Goal: Find specific page/section: Find specific page/section

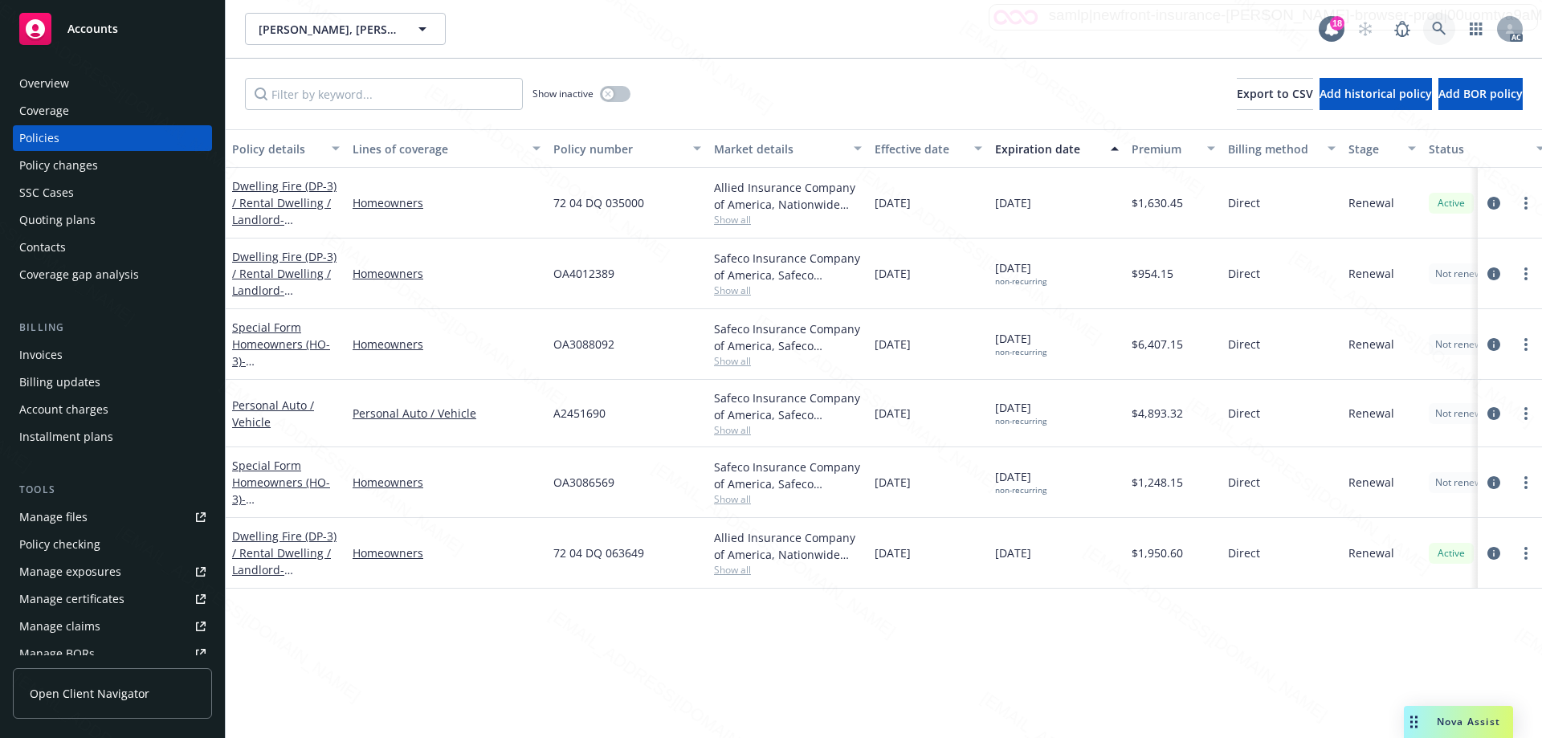
click at [1431, 25] on link at bounding box center [1439, 29] width 32 height 32
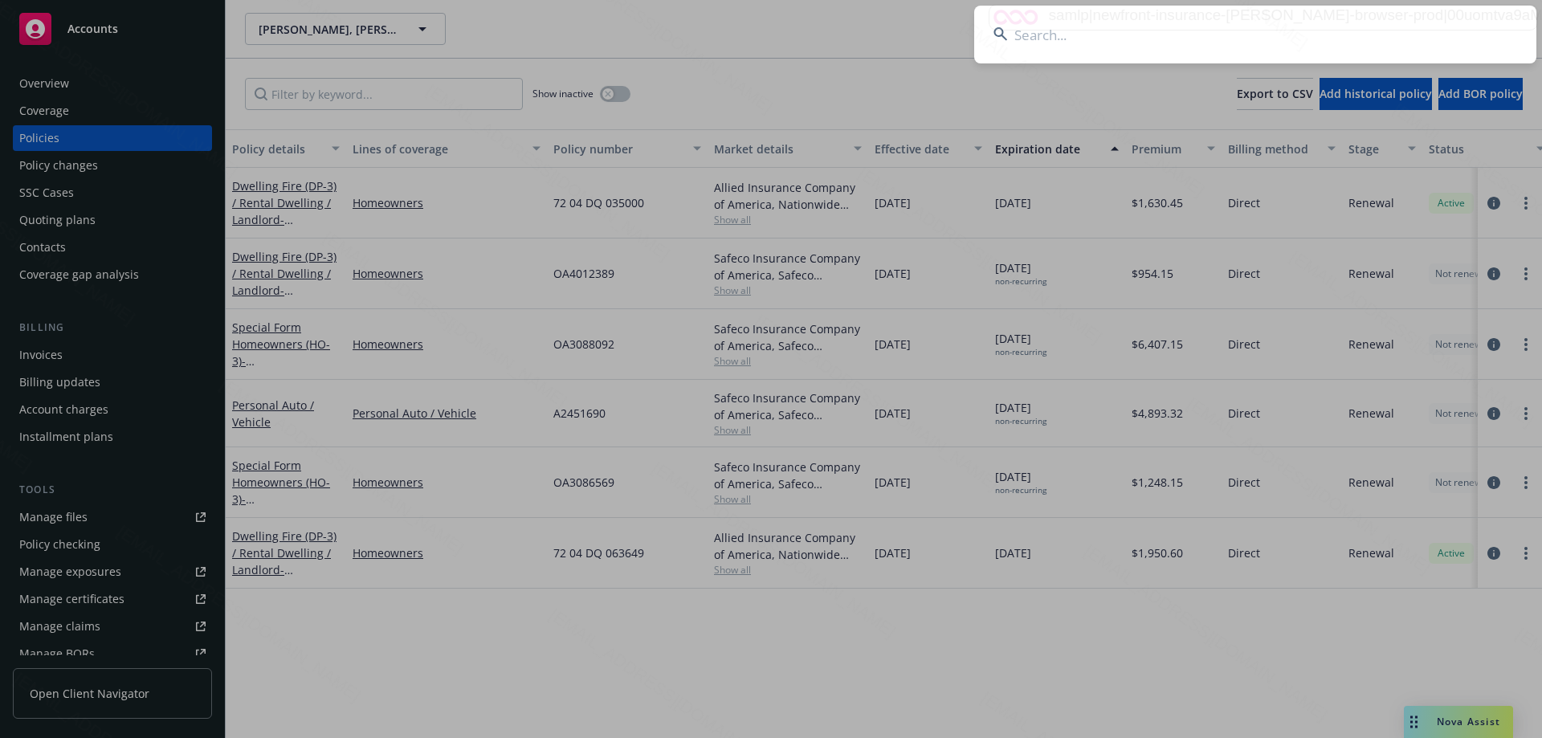
type input "[PERSON_NAME] & [PERSON_NAME]"
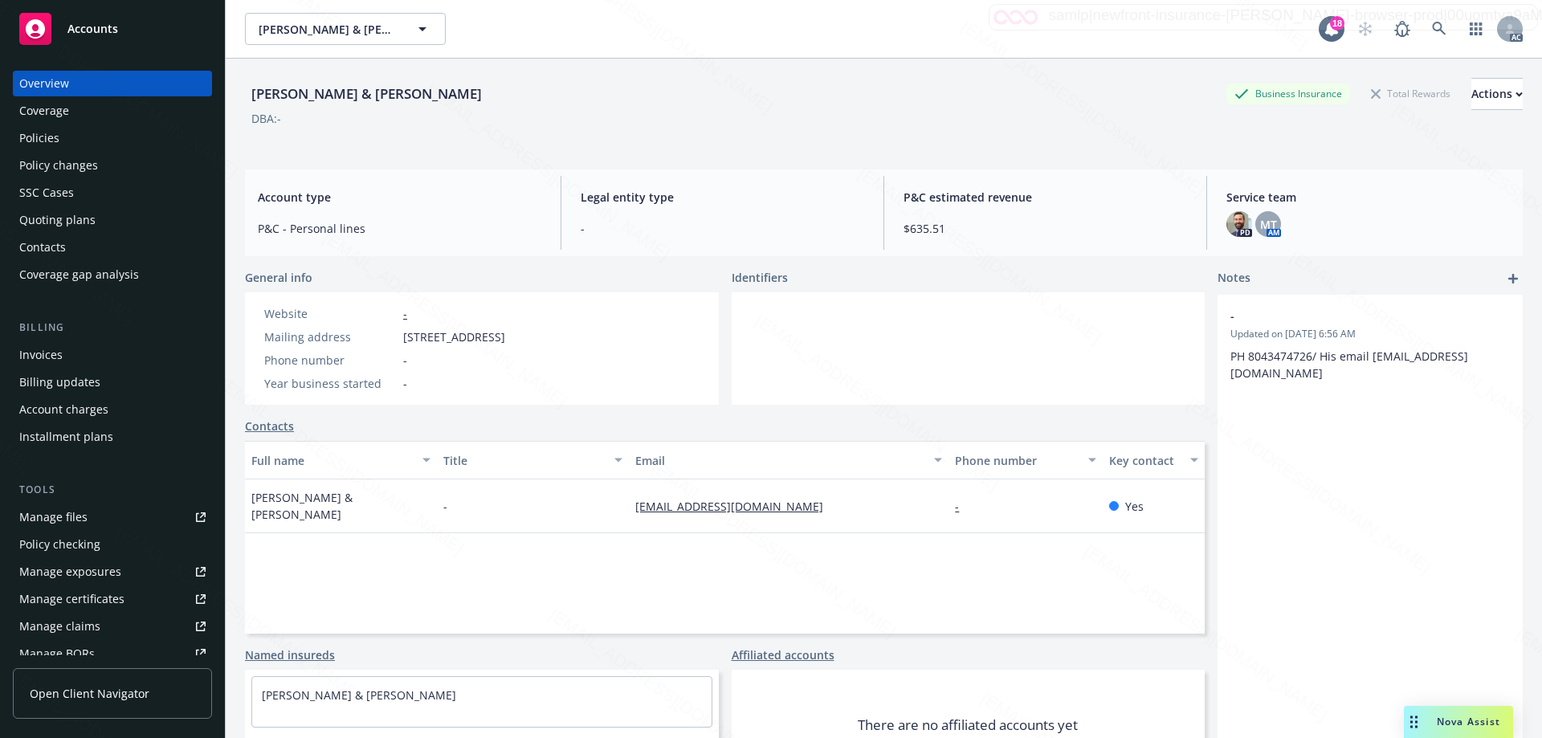
click at [91, 141] on div "Policies" at bounding box center [112, 138] width 186 height 26
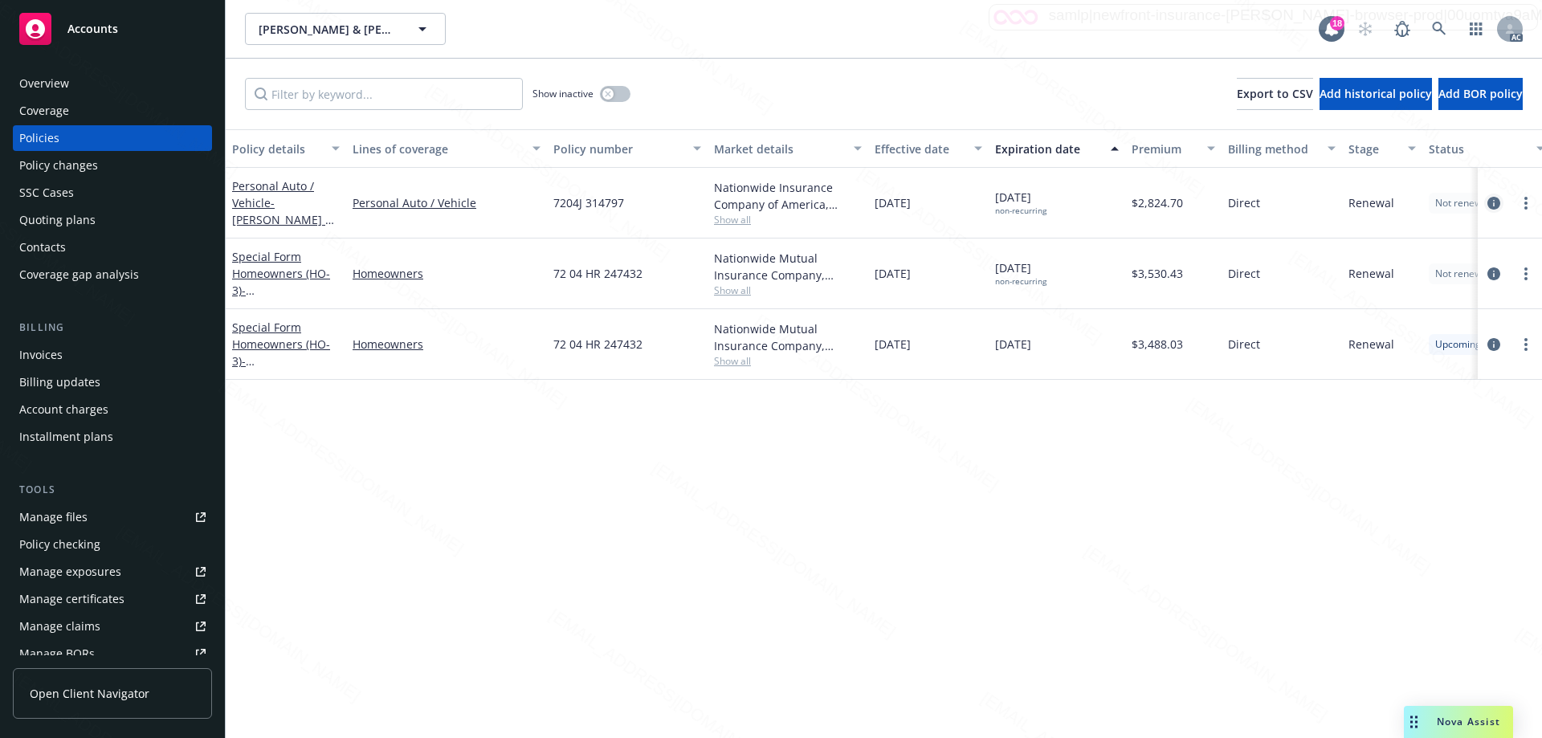
click at [1492, 202] on icon "circleInformation" at bounding box center [1494, 203] width 13 height 13
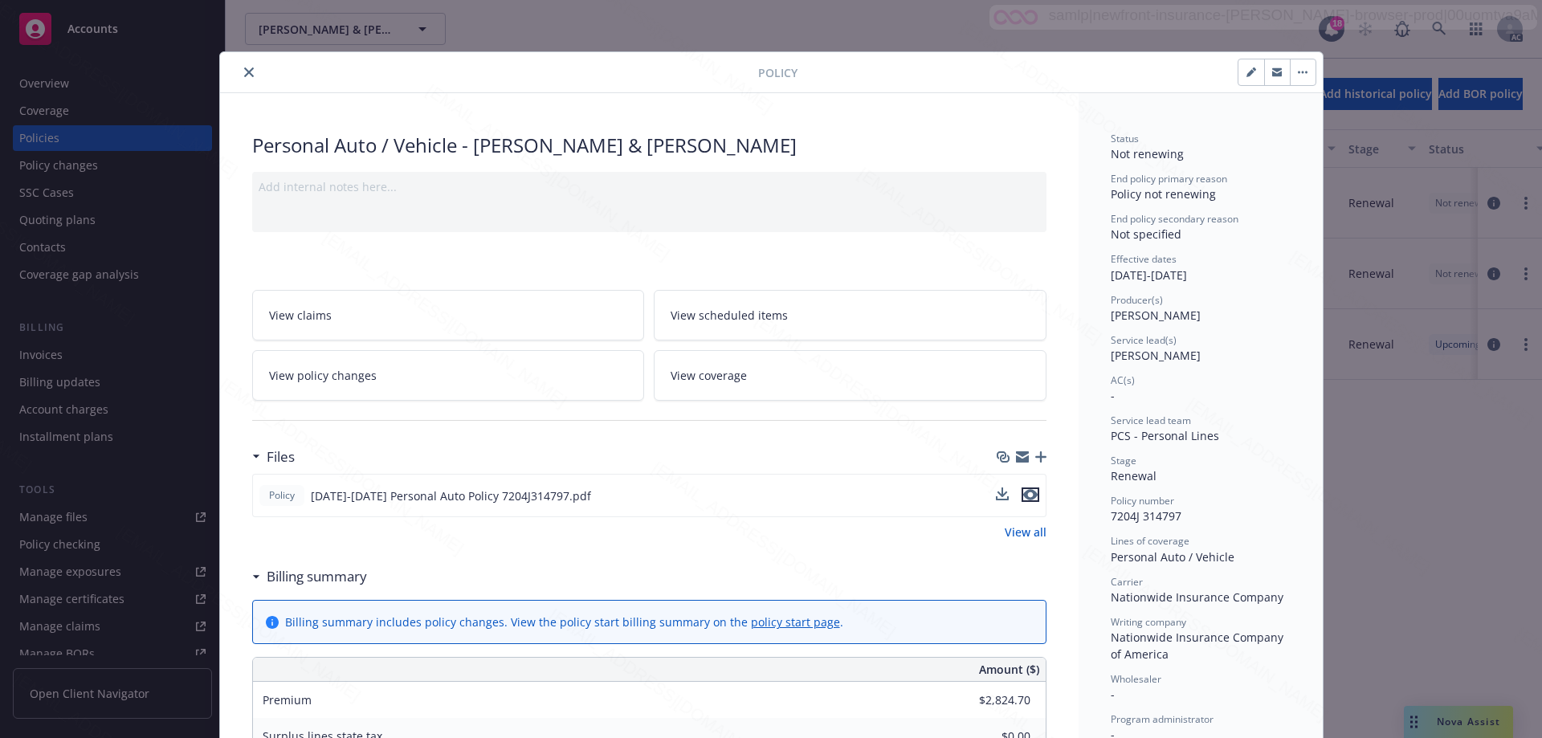
click at [1026, 496] on icon "preview file" at bounding box center [1030, 494] width 14 height 11
